Goal: Task Accomplishment & Management: Use online tool/utility

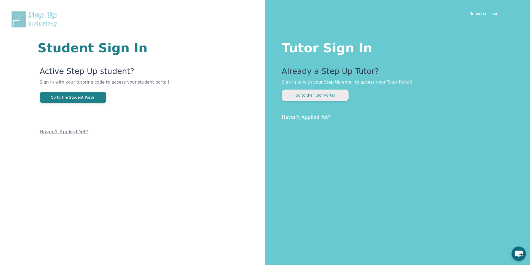
click at [266, 91] on button "Go to the Tutor Portal" at bounding box center [315, 95] width 67 height 11
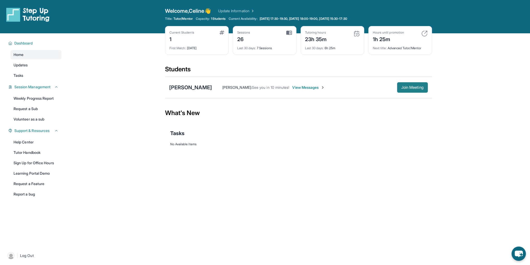
click at [266, 87] on span "Join Meeting" at bounding box center [412, 87] width 22 height 3
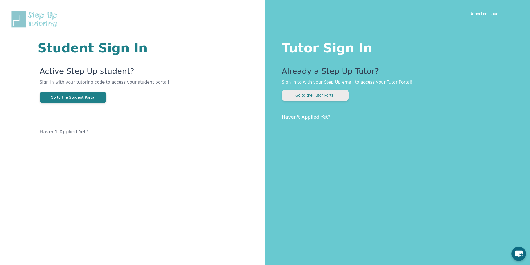
click at [318, 93] on button "Go to the Tutor Portal" at bounding box center [315, 95] width 67 height 11
